Goal: Obtain resource: Download file/media

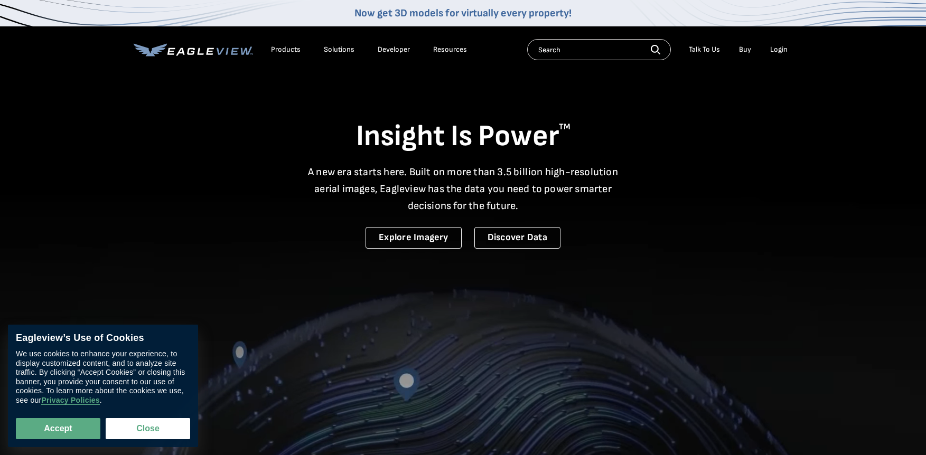
click at [781, 53] on div "Login" at bounding box center [778, 50] width 17 height 10
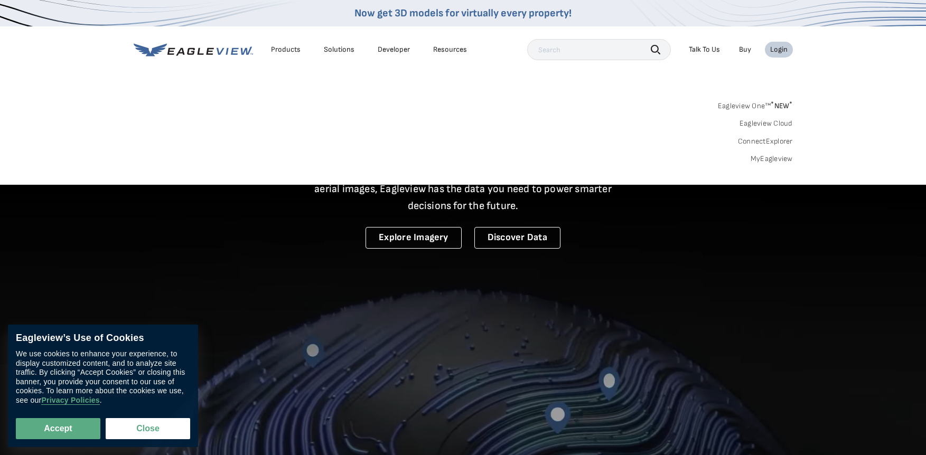
click at [756, 158] on link "MyEagleview" at bounding box center [772, 159] width 42 height 10
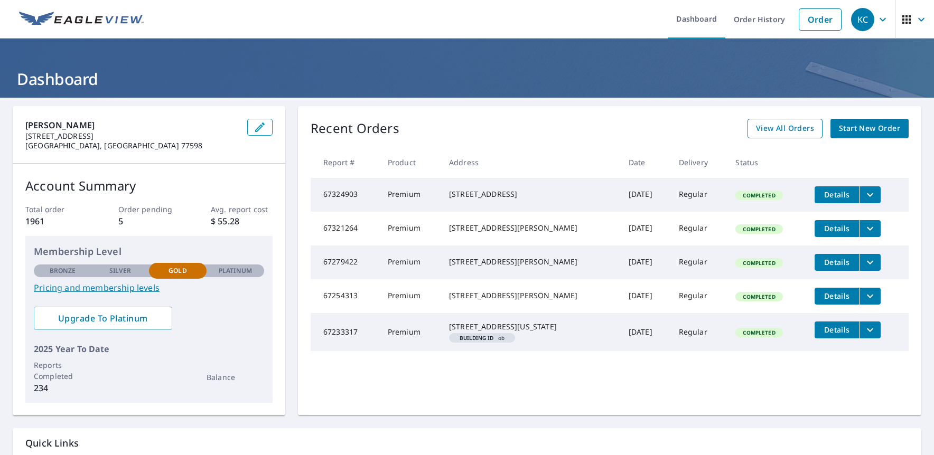
click at [777, 124] on span "View All Orders" at bounding box center [785, 128] width 58 height 13
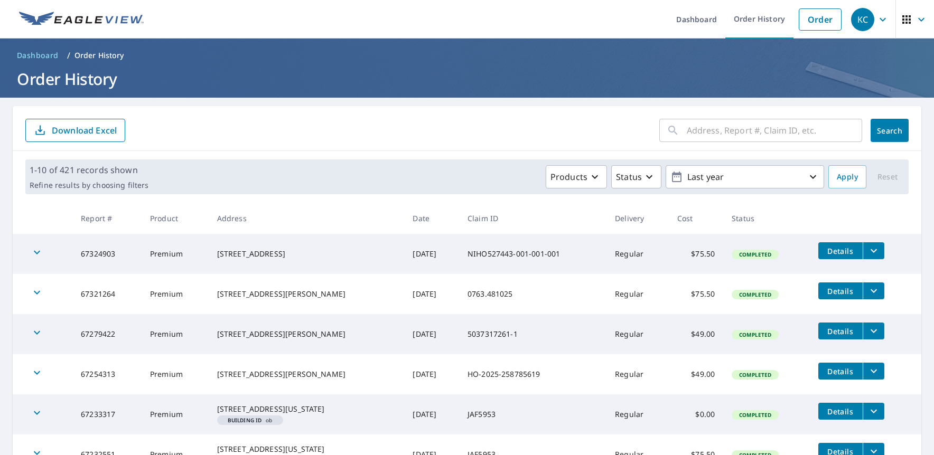
click at [867, 329] on icon "filesDropdownBtn-67279422" at bounding box center [873, 331] width 13 height 13
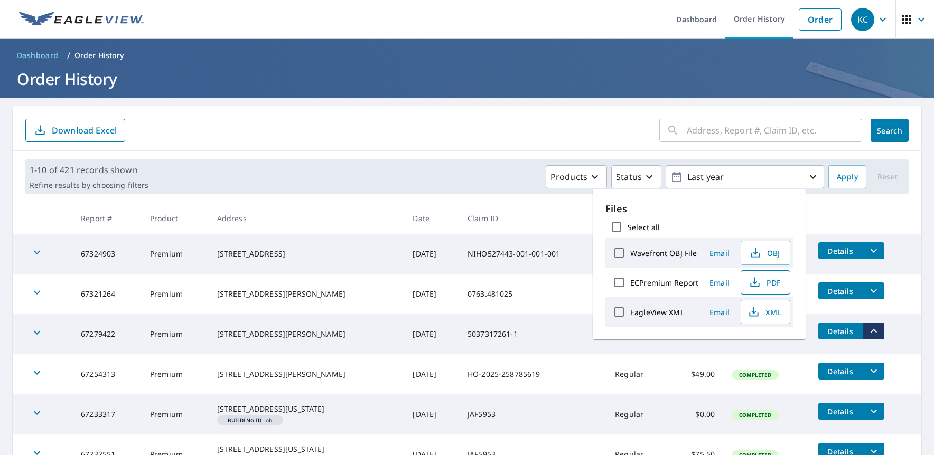
click at [763, 283] on span "PDF" at bounding box center [765, 282] width 34 height 13
